Goal: Find specific page/section: Find specific page/section

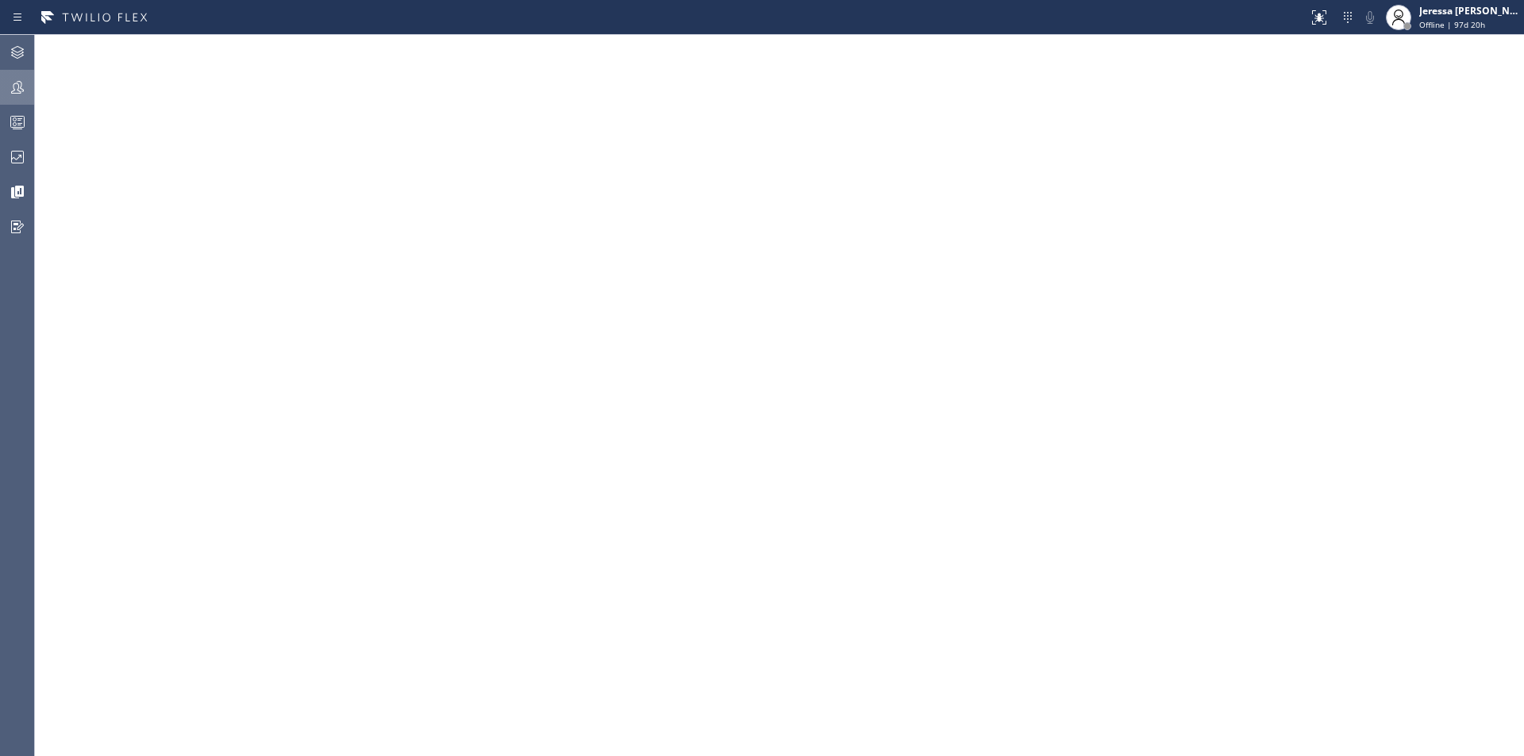
click at [18, 93] on icon at bounding box center [17, 87] width 19 height 19
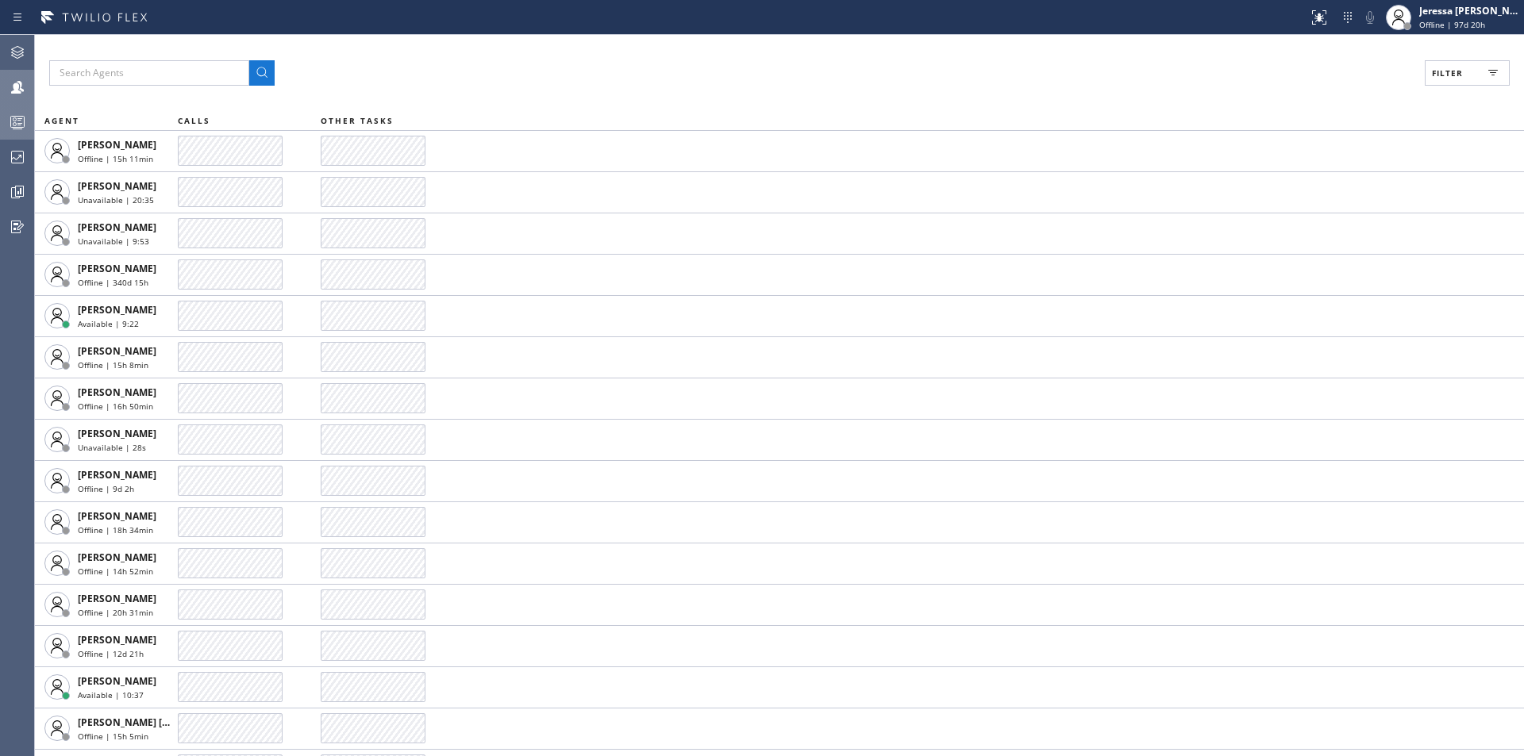
click at [20, 119] on icon at bounding box center [17, 124] width 9 height 10
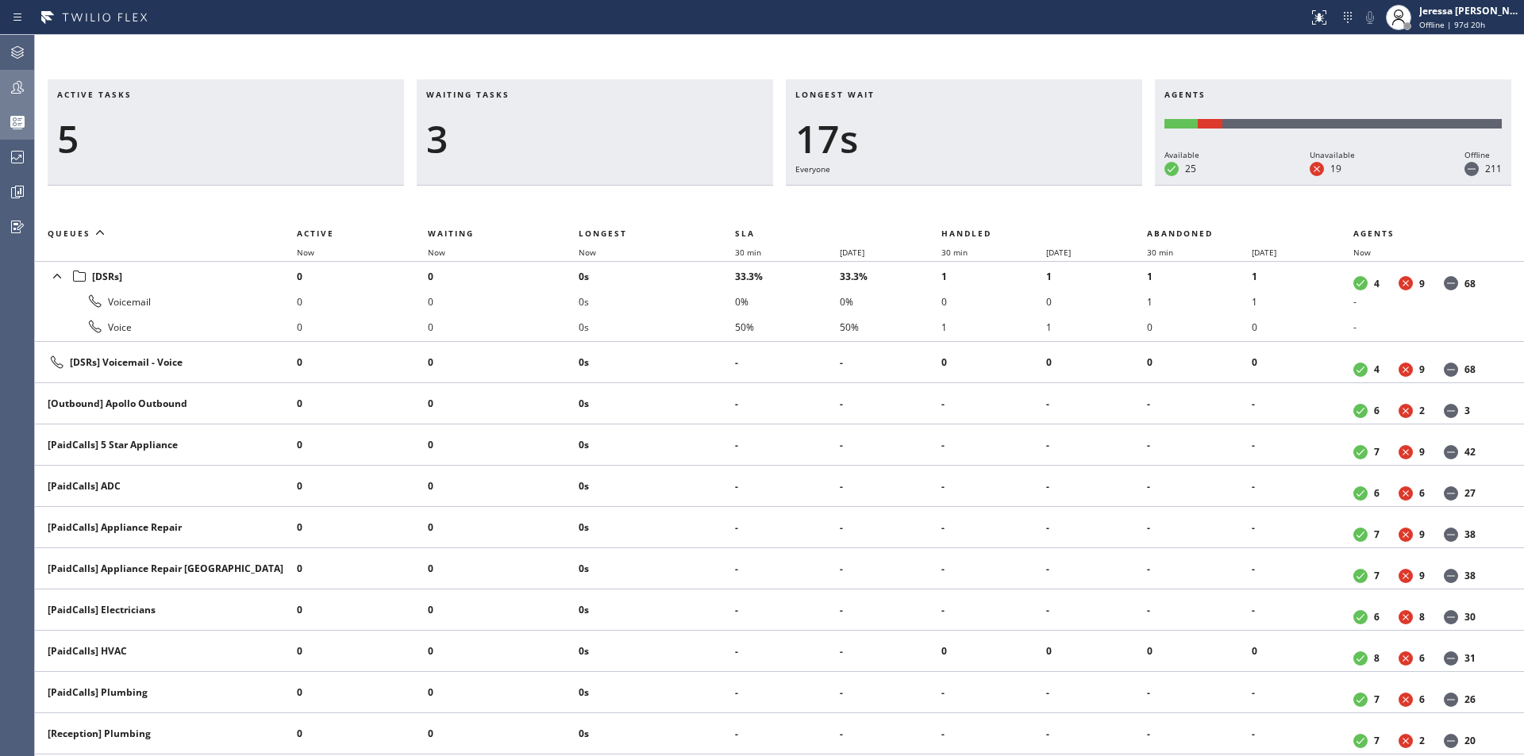
click at [19, 75] on div at bounding box center [17, 87] width 35 height 32
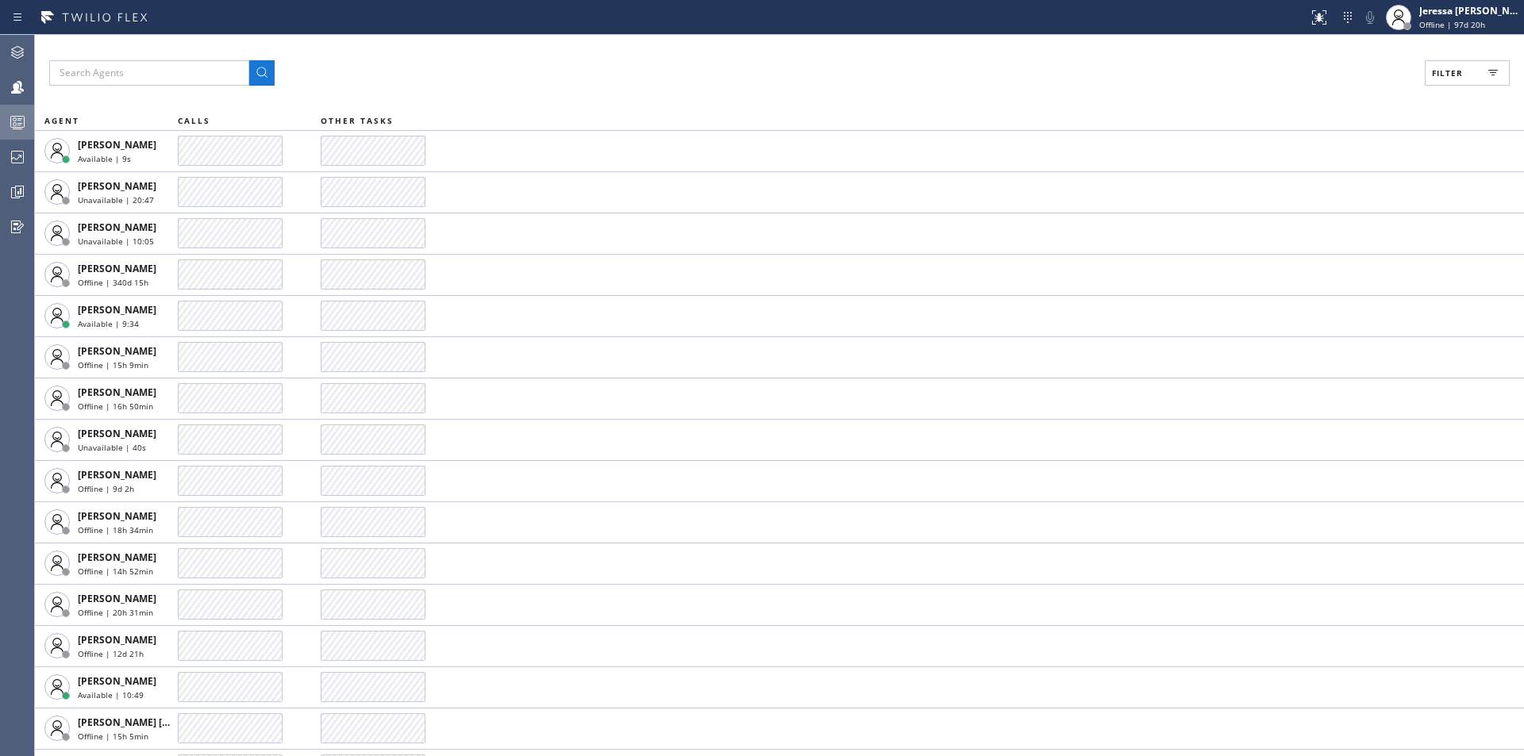
click at [1436, 72] on span "Filter" at bounding box center [1447, 72] width 31 height 11
click at [1350, 183] on label "Available" at bounding box center [1406, 187] width 209 height 13
click at [1302, 183] on input "Available" at bounding box center [1292, 187] width 19 height 19
checkbox input "true"
click at [1412, 91] on span "Apply" at bounding box center [1426, 90] width 33 height 11
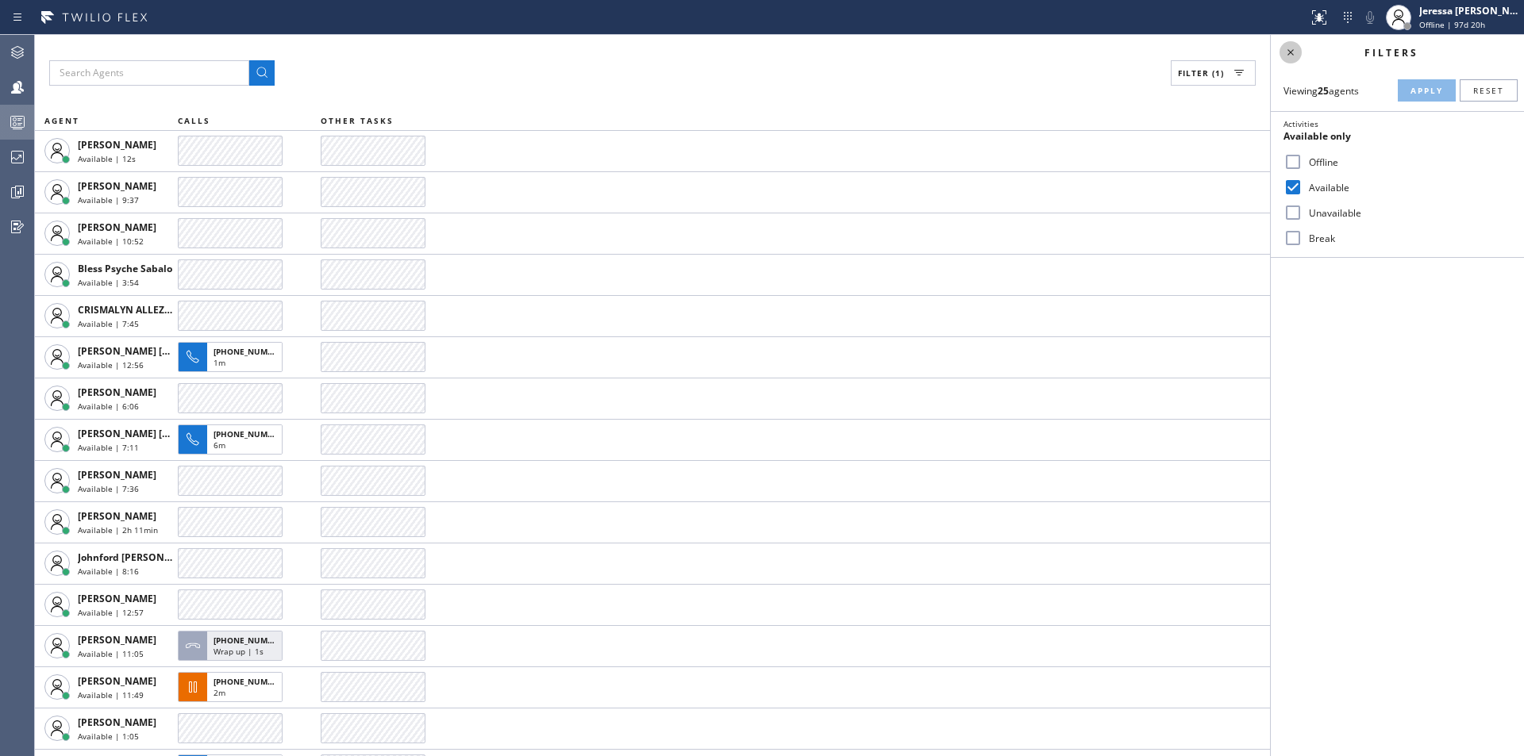
click at [1291, 54] on icon at bounding box center [1290, 52] width 19 height 19
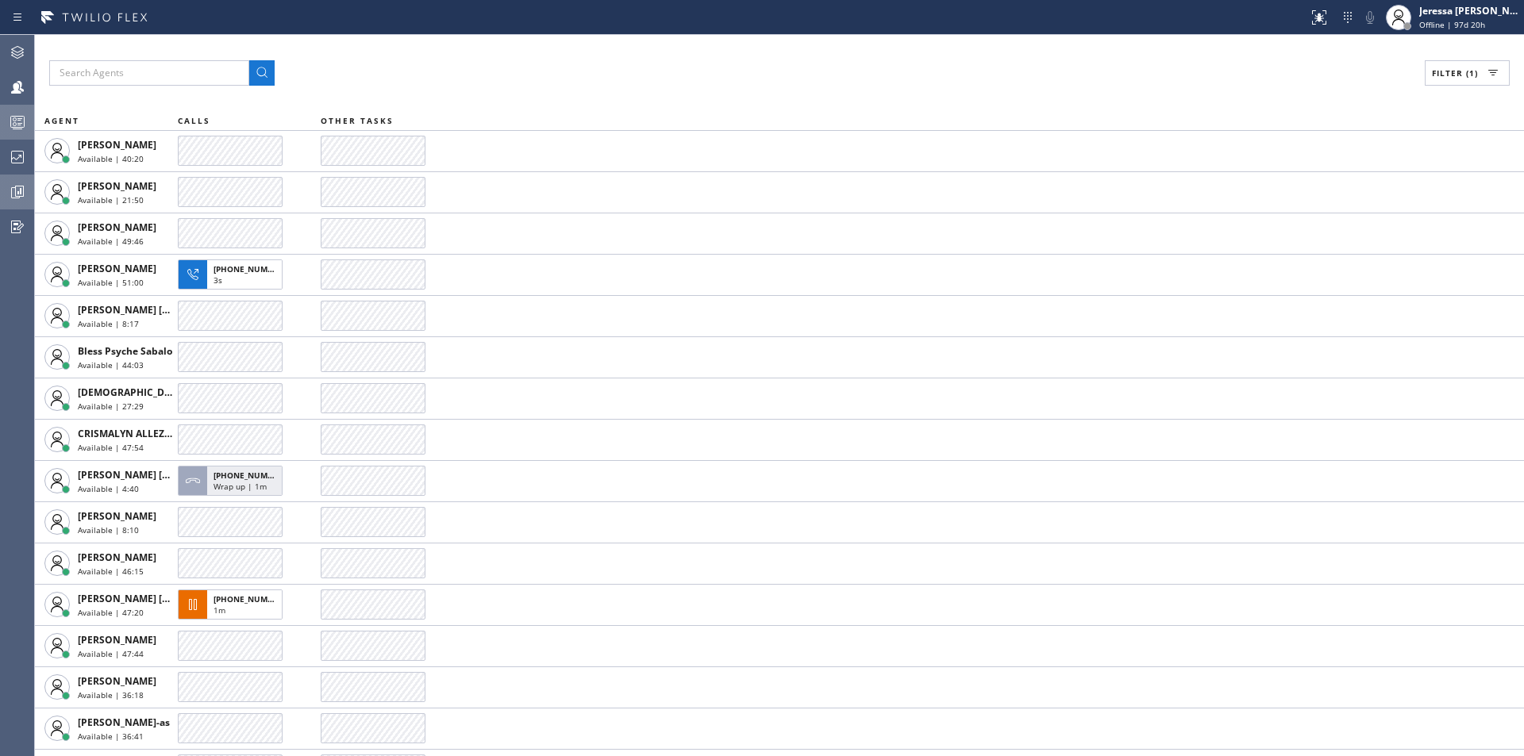
click at [17, 191] on icon at bounding box center [19, 191] width 4 height 6
